Goal: Find specific page/section: Find specific page/section

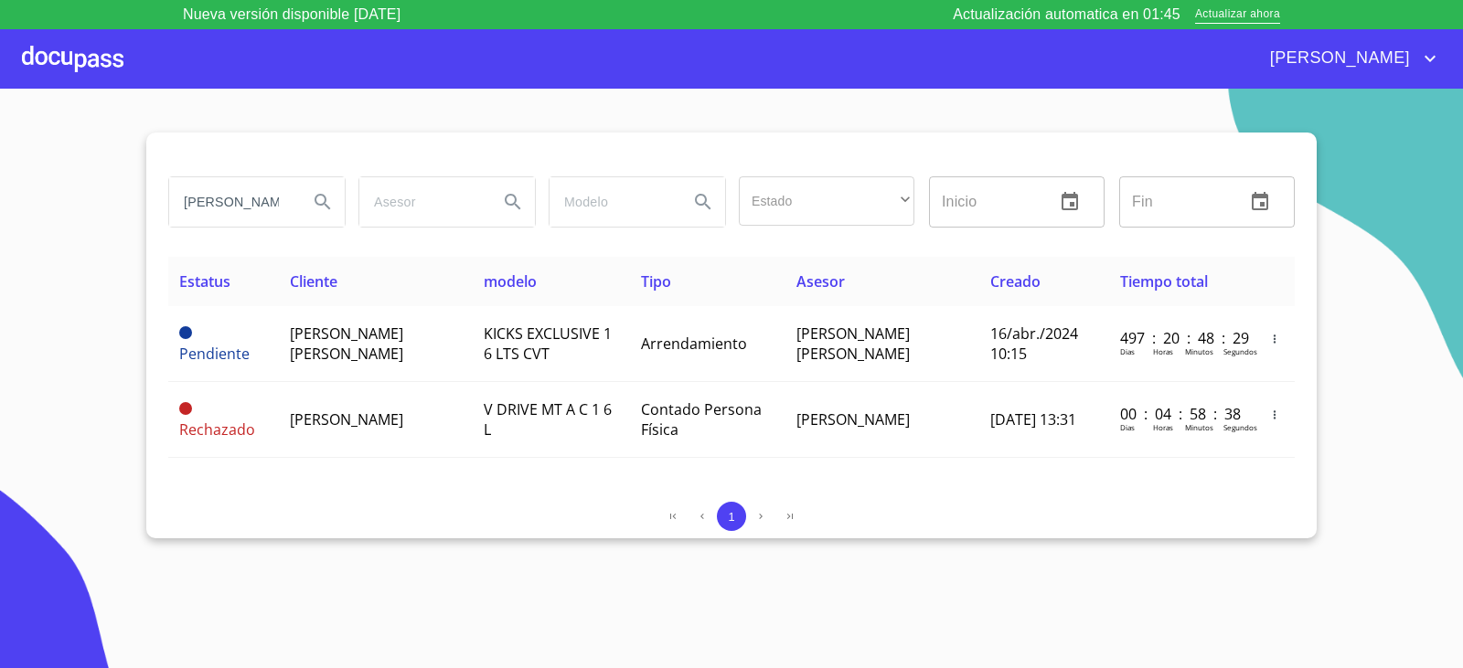
click at [257, 195] on input "[PERSON_NAME]" at bounding box center [231, 201] width 124 height 49
click at [257, 196] on input "[PERSON_NAME]" at bounding box center [231, 201] width 124 height 49
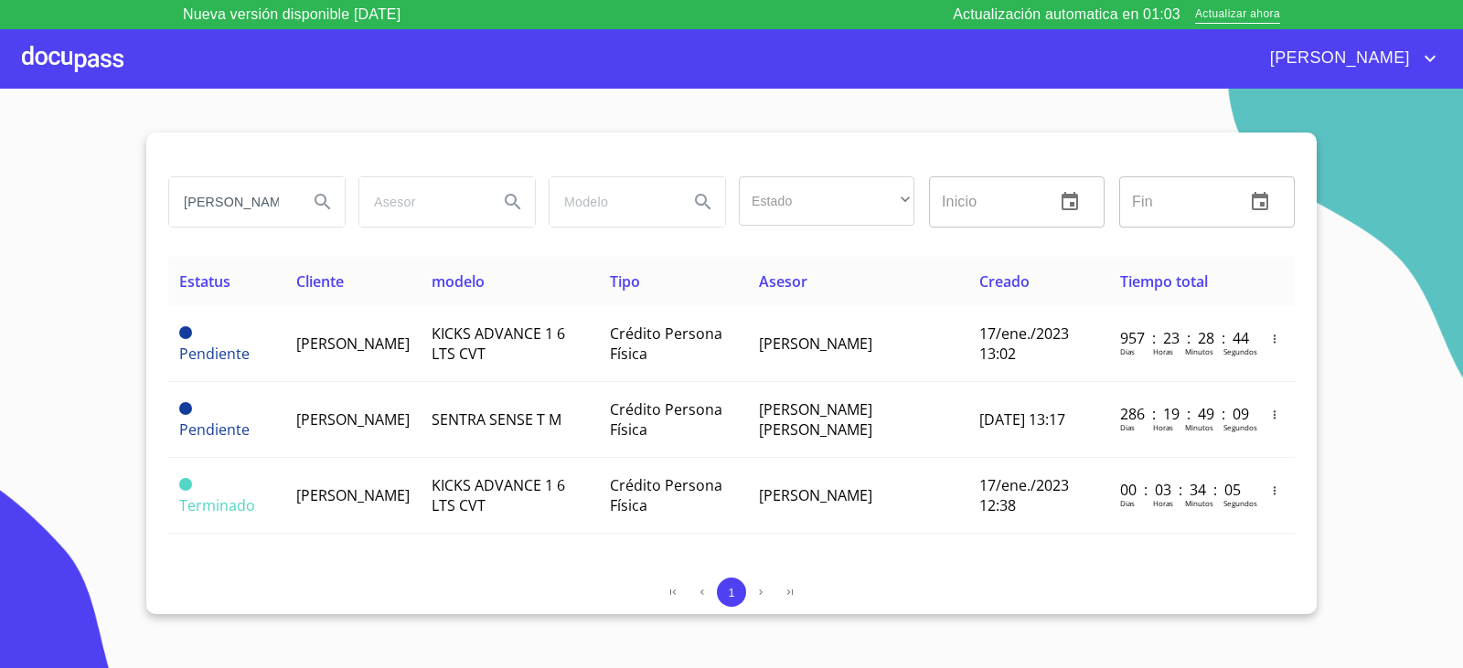
drag, startPoint x: 266, startPoint y: 198, endPoint x: 87, endPoint y: 209, distance: 179.5
click at [87, 209] on section "pedro lopez Estado ​ ​ Inicio ​ Fin ​ Estatus Cliente modelo Tipo Asesor Creado…" at bounding box center [731, 393] width 1463 height 609
type input "lopez delgado"
